Goal: Find specific page/section: Find specific page/section

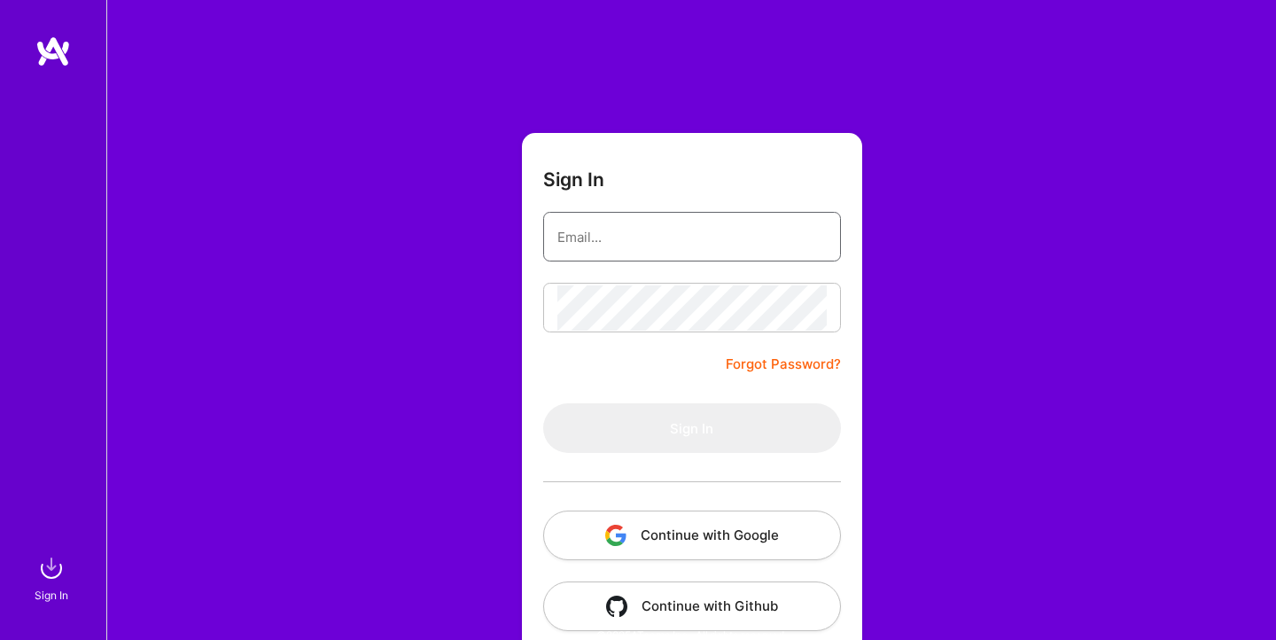
click at [817, 232] on keeper-lock "Open Keeper Popup" at bounding box center [813, 236] width 21 height 21
type input "[EMAIL_ADDRESS][DOMAIN_NAME]"
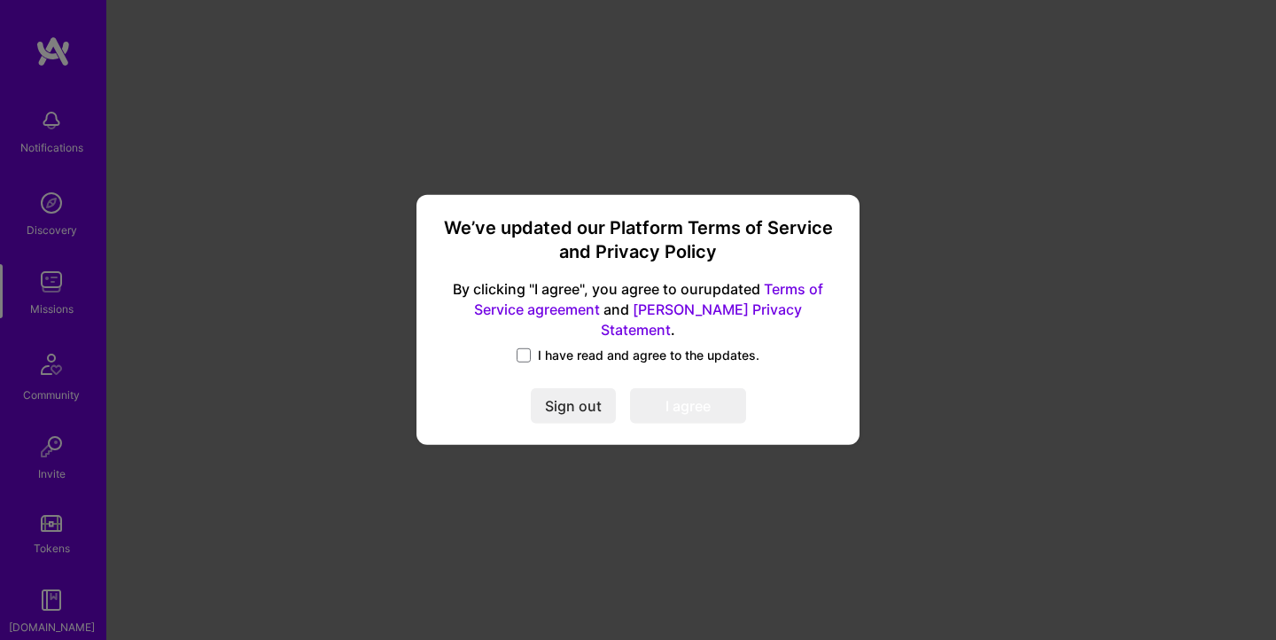
click at [578, 346] on span "I have read and agree to the updates." at bounding box center [648, 355] width 221 height 18
click at [0, 0] on input "I have read and agree to the updates." at bounding box center [0, 0] width 0 height 0
click at [674, 400] on button "I agree" at bounding box center [688, 406] width 116 height 35
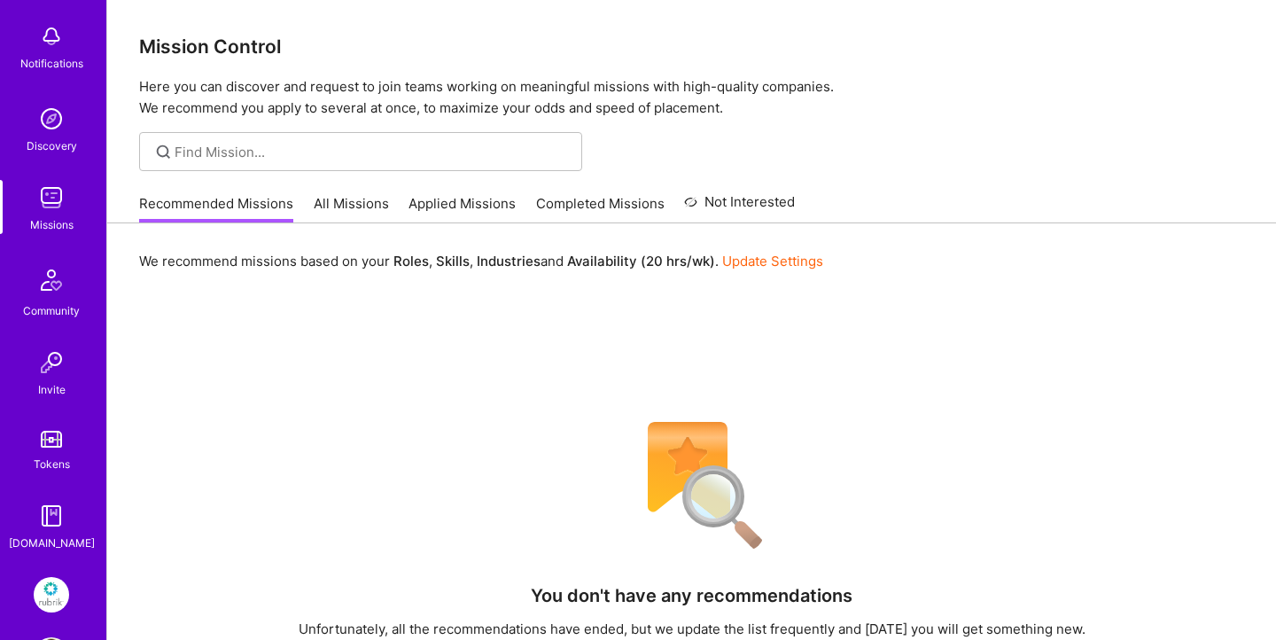
scroll to position [152, 0]
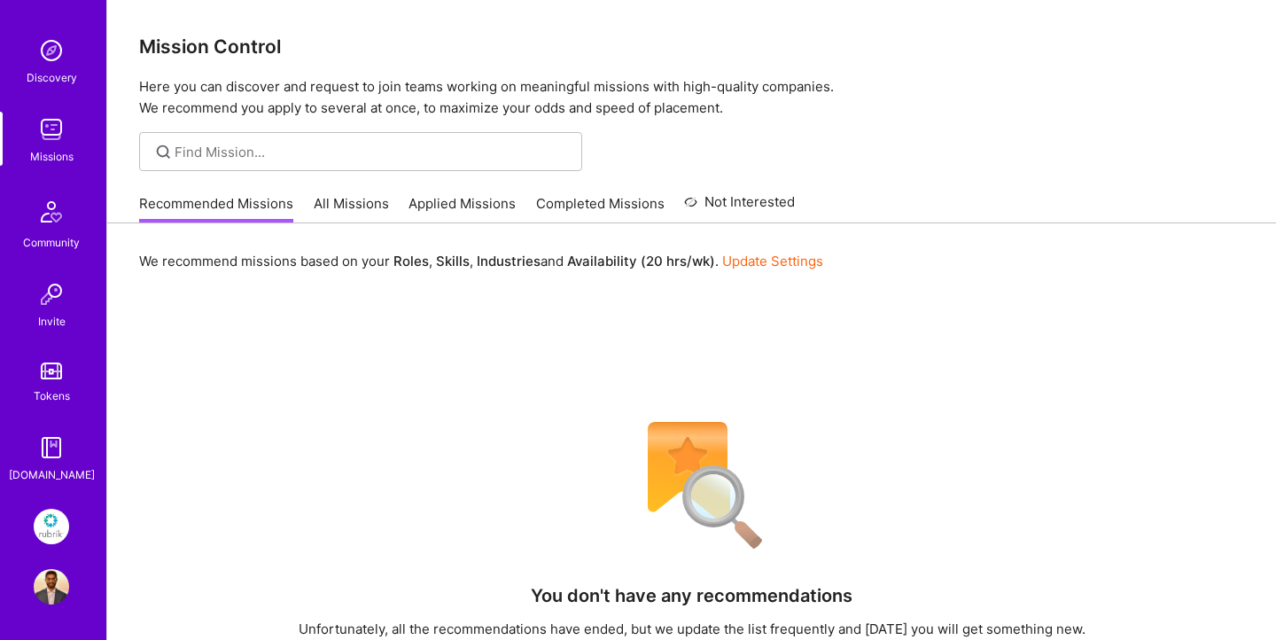
click at [45, 529] on img at bounding box center [51, 525] width 35 height 35
